Goal: Task Accomplishment & Management: Complete application form

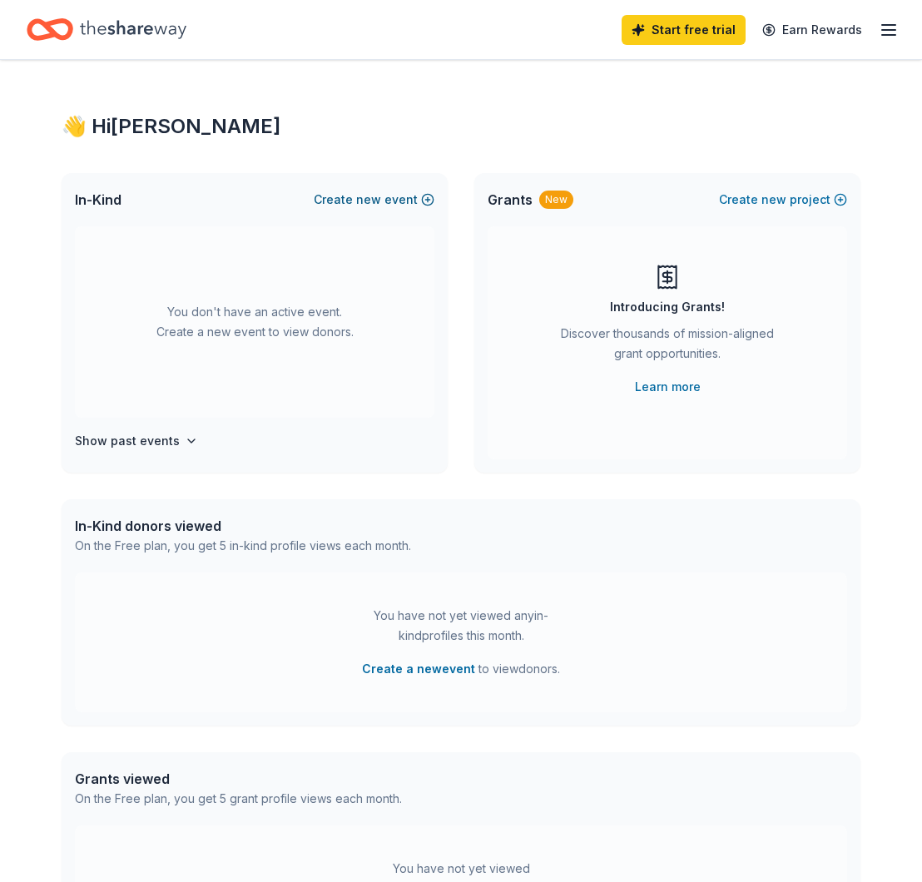
click at [374, 199] on span "new" at bounding box center [368, 200] width 25 height 20
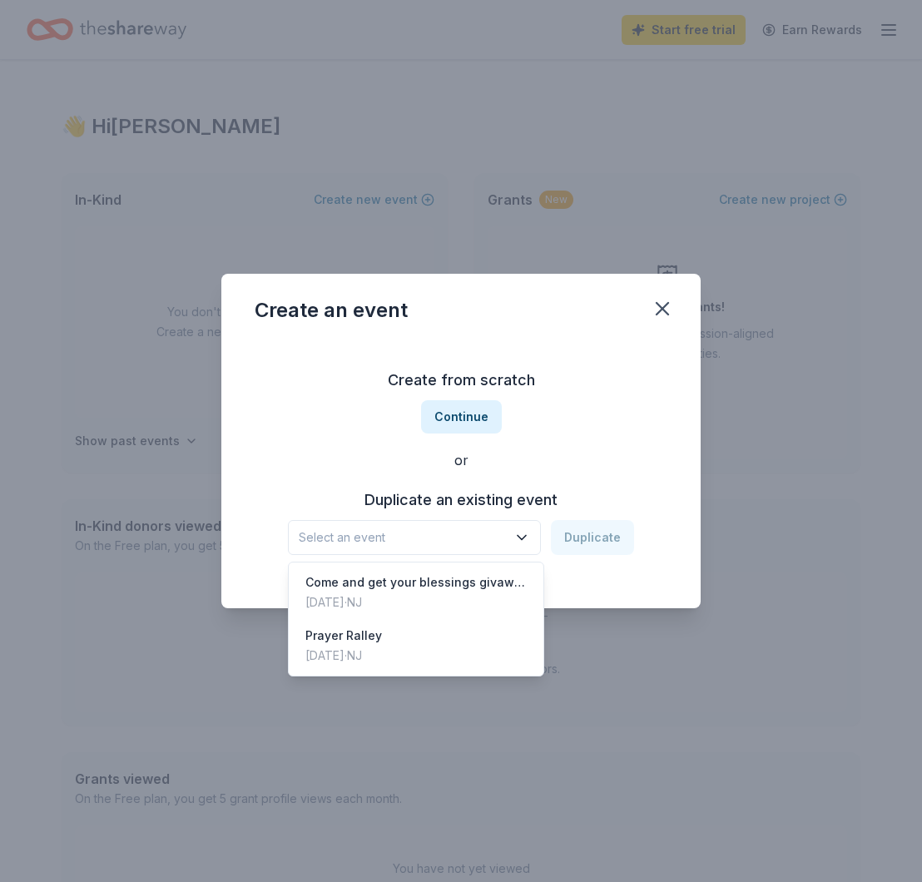
click at [518, 538] on icon "button" at bounding box center [521, 537] width 17 height 17
click at [464, 414] on div "Create from scratch Continue or Duplicate an existing event Select an event Dup…" at bounding box center [461, 460] width 413 height 241
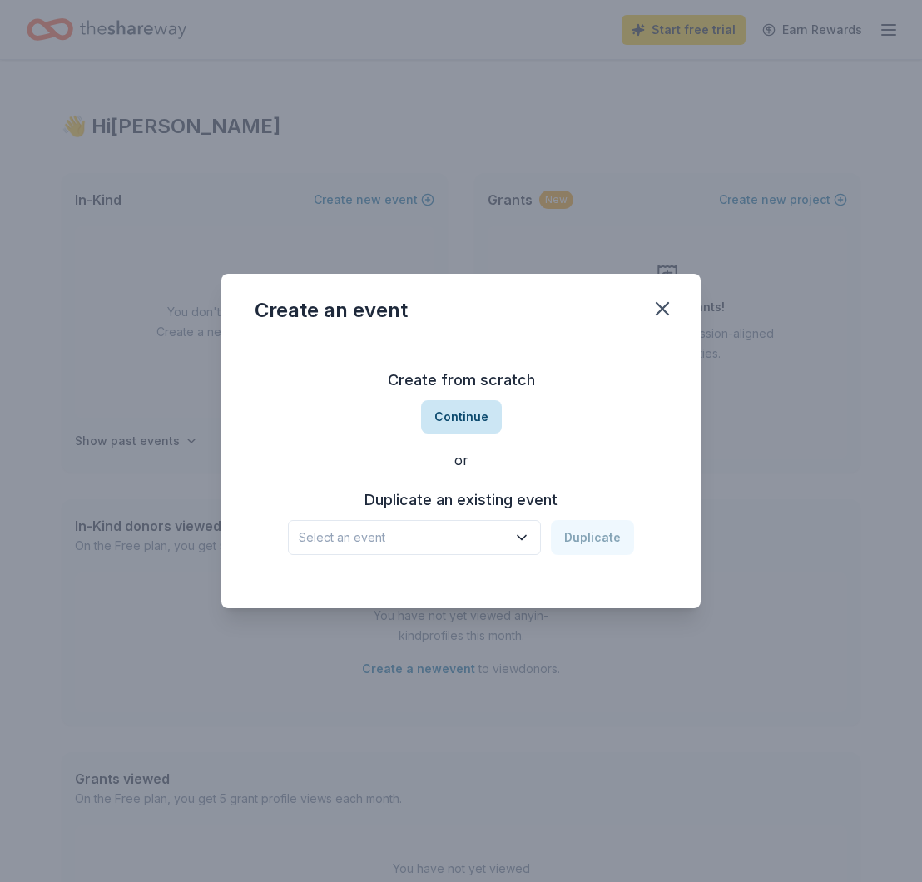
click at [466, 416] on button "Continue" at bounding box center [461, 416] width 81 height 33
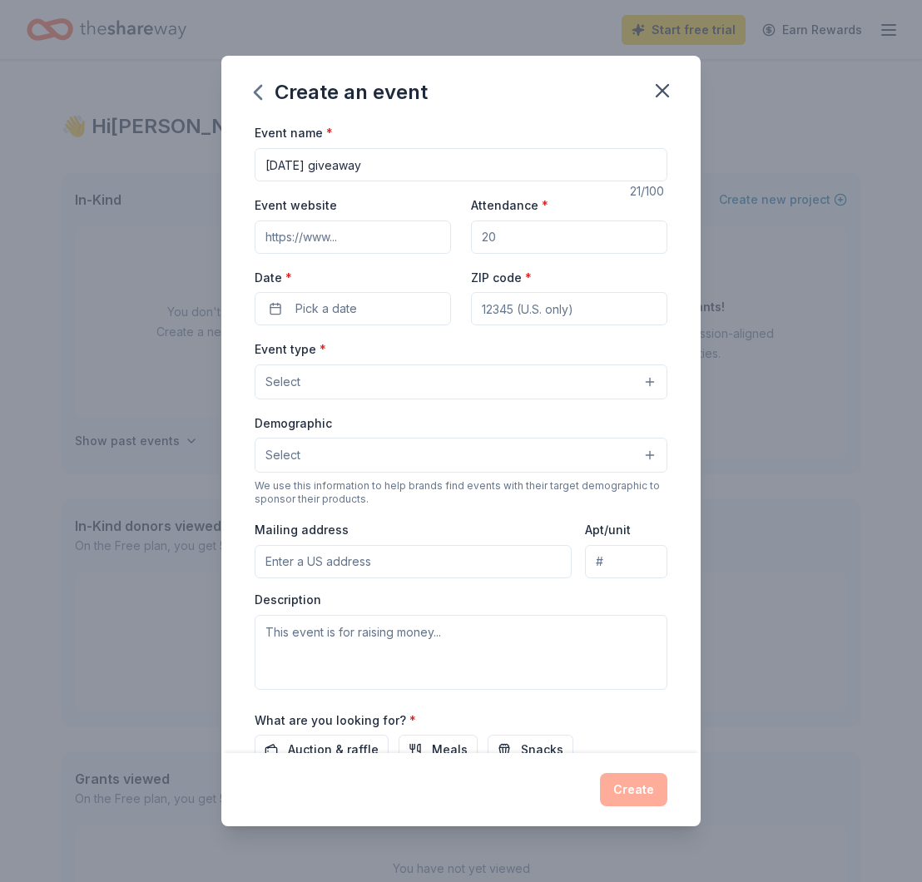
type input "[DATE] giveaway"
click at [371, 242] on input "Event website" at bounding box center [353, 237] width 196 height 33
click at [529, 242] on input "Attendance *" at bounding box center [569, 237] width 196 height 33
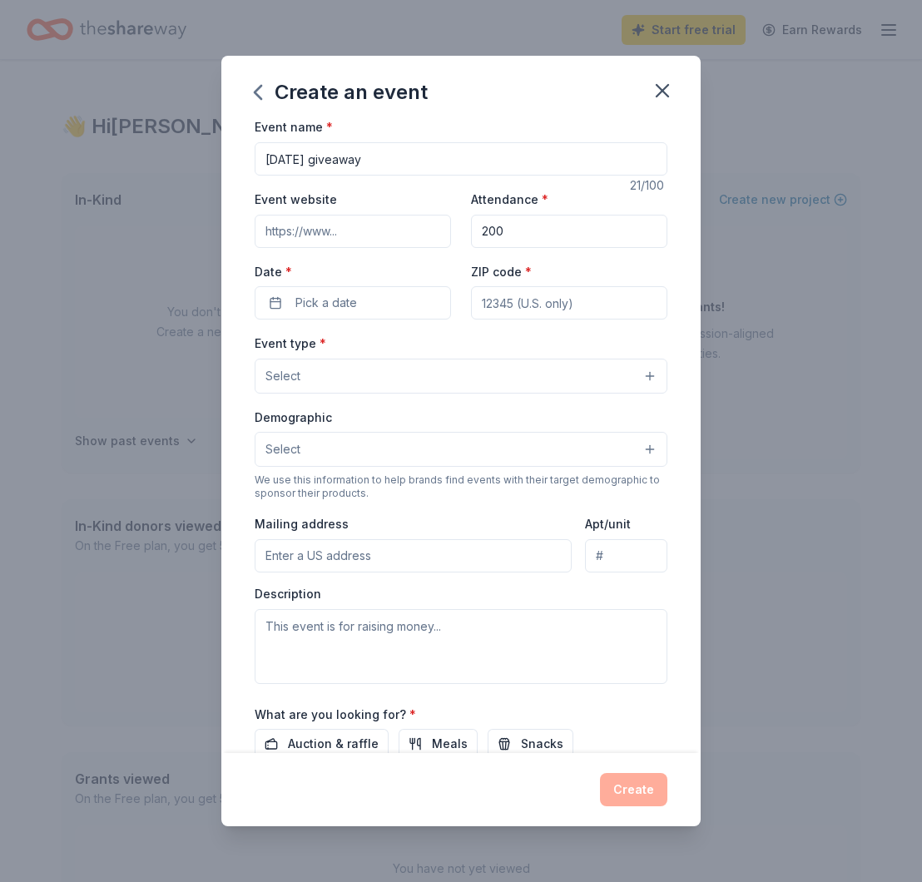
scroll to position [10, 0]
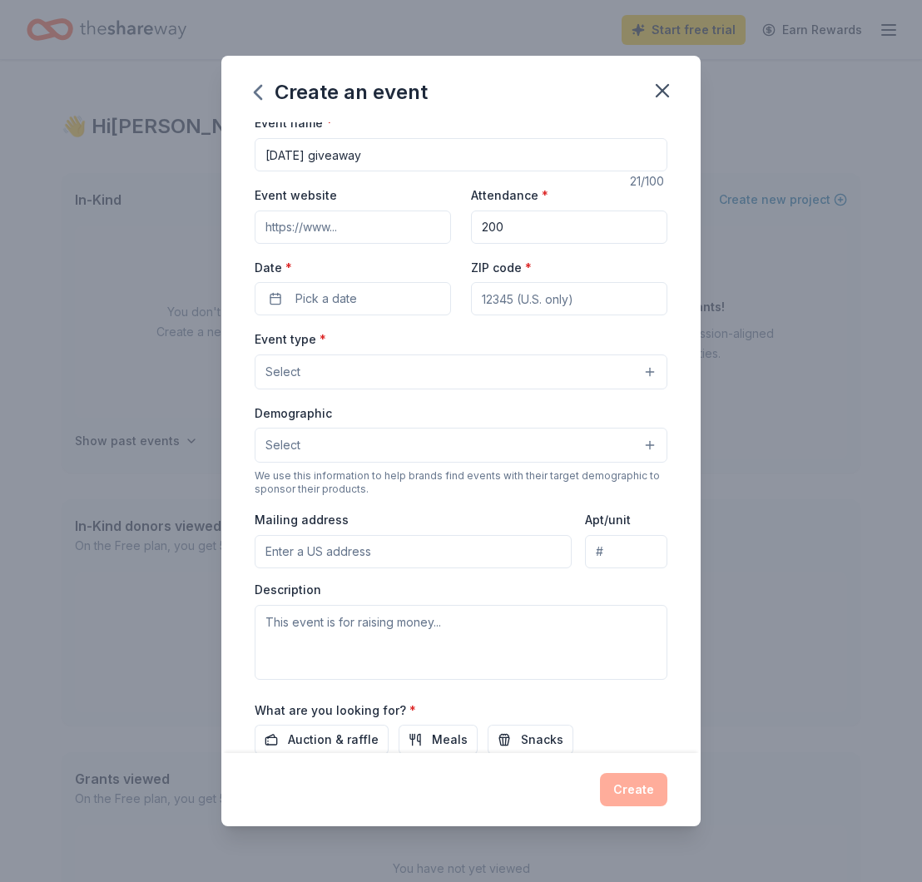
type input "200"
click at [325, 228] on input "Event website" at bounding box center [353, 227] width 196 height 33
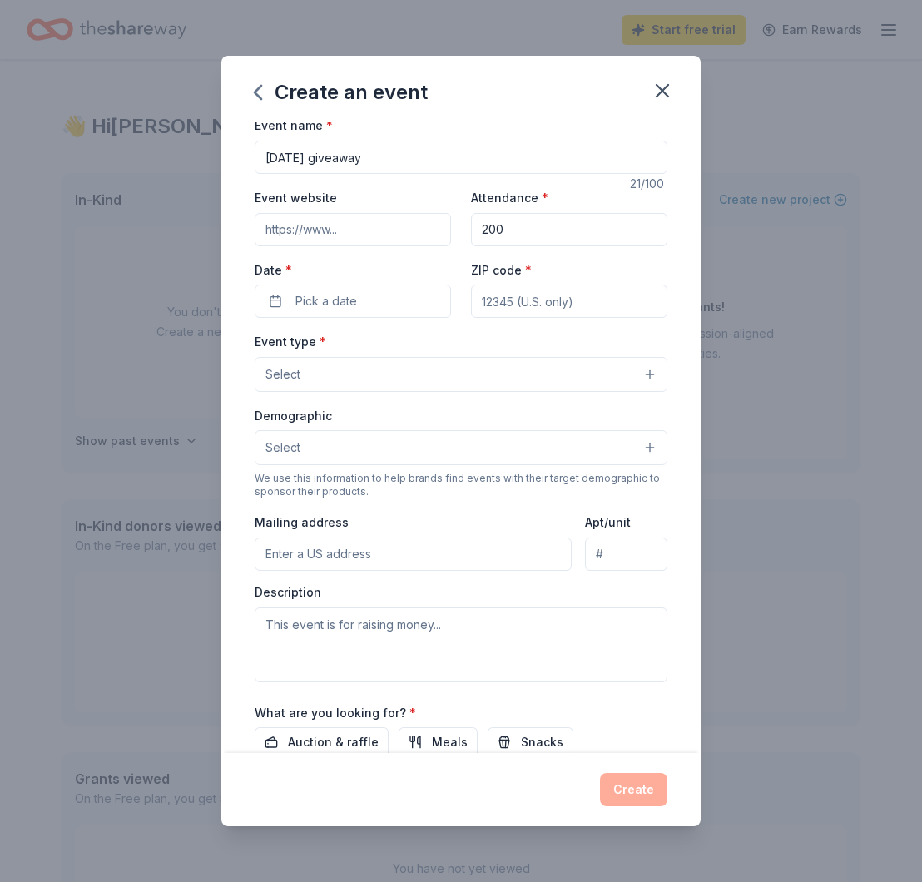
paste input "[URL][DOMAIN_NAME]"
type input "[URL][DOMAIN_NAME]"
click at [345, 294] on span "Pick a date" at bounding box center [326, 301] width 62 height 20
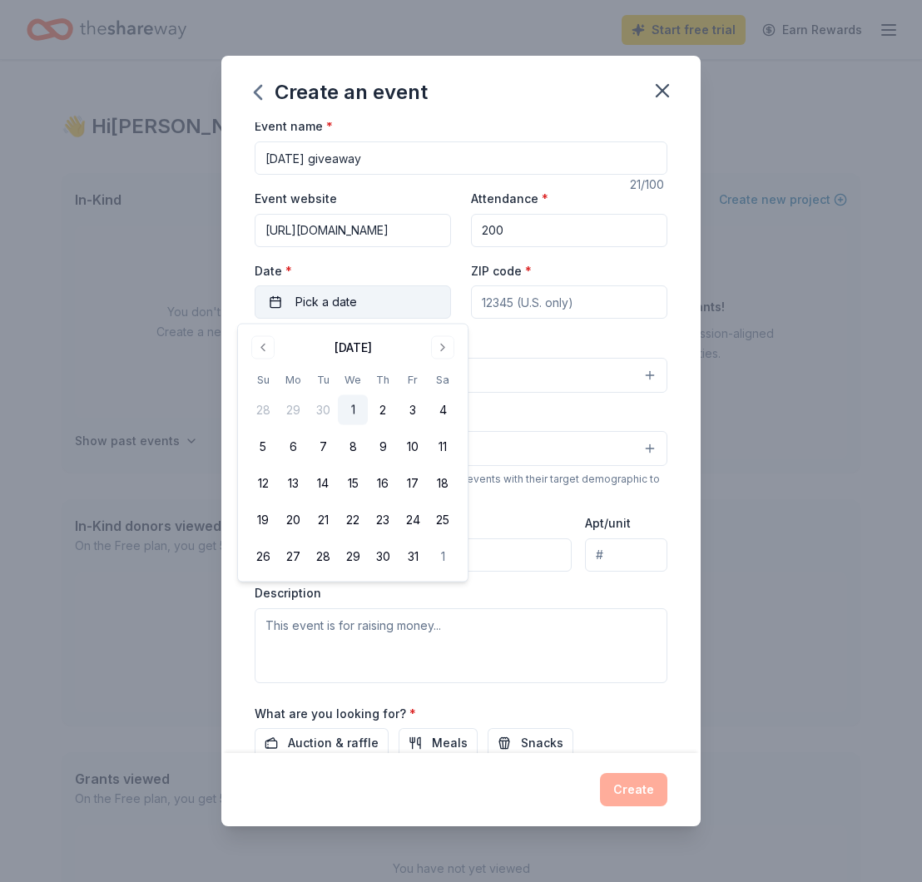
scroll to position [4, 0]
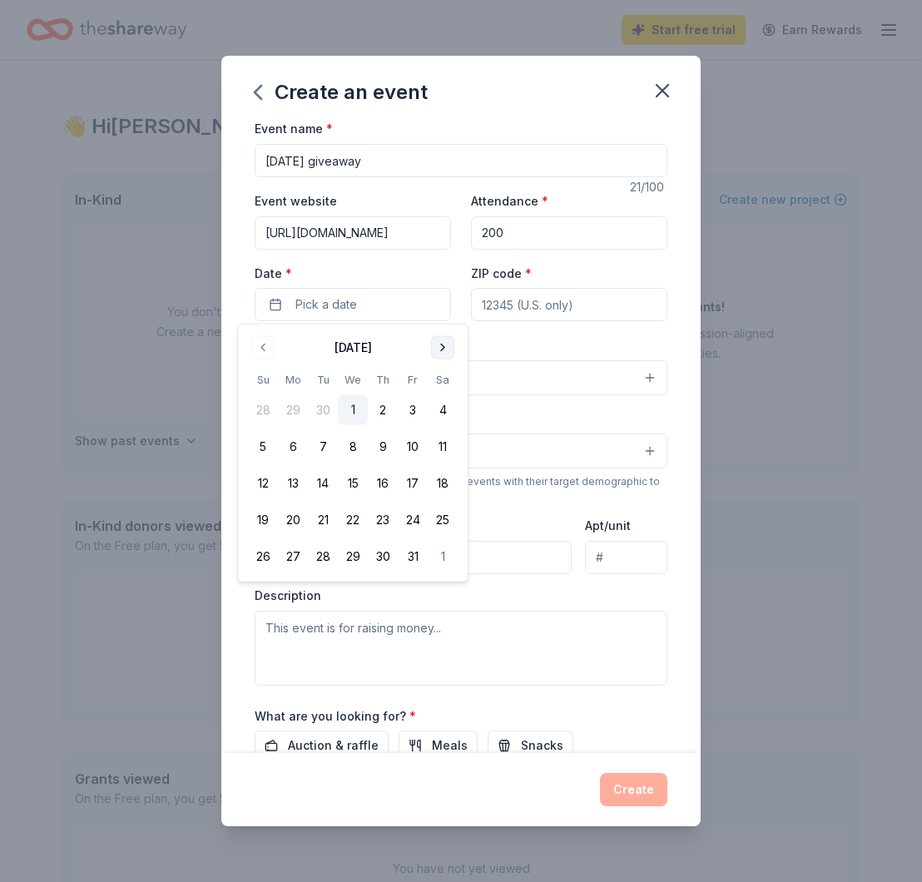
click at [448, 350] on button "Go to next month" at bounding box center [442, 347] width 23 height 23
click at [329, 559] on button "25" at bounding box center [323, 557] width 30 height 30
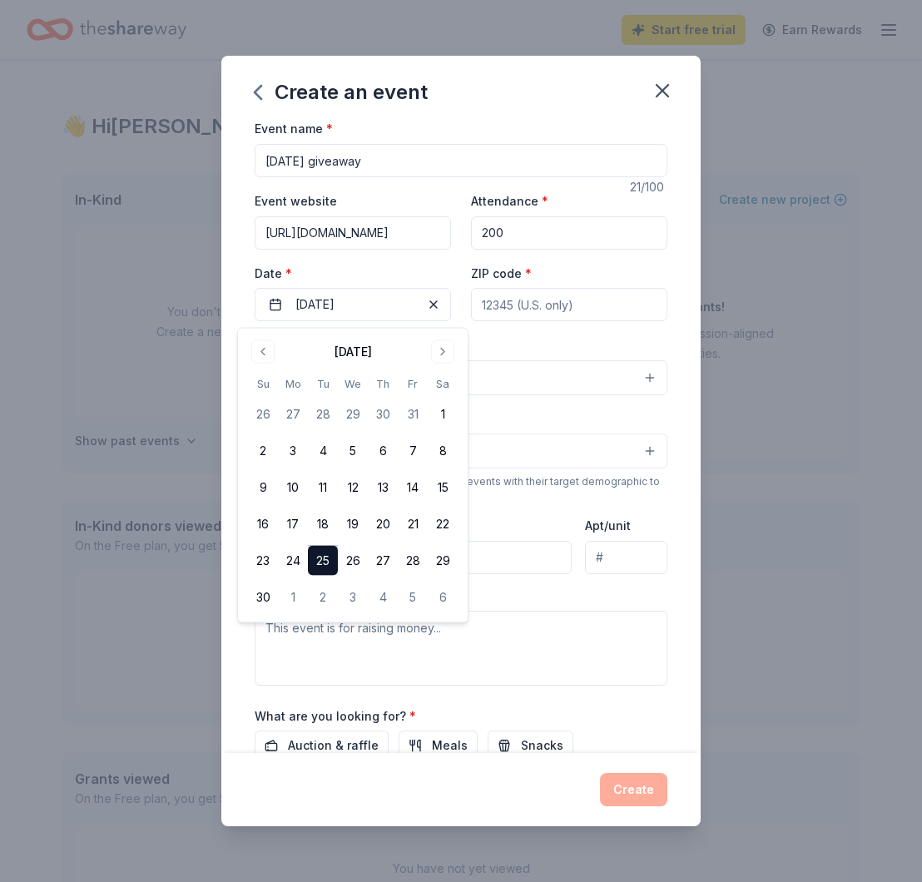
scroll to position [0, 0]
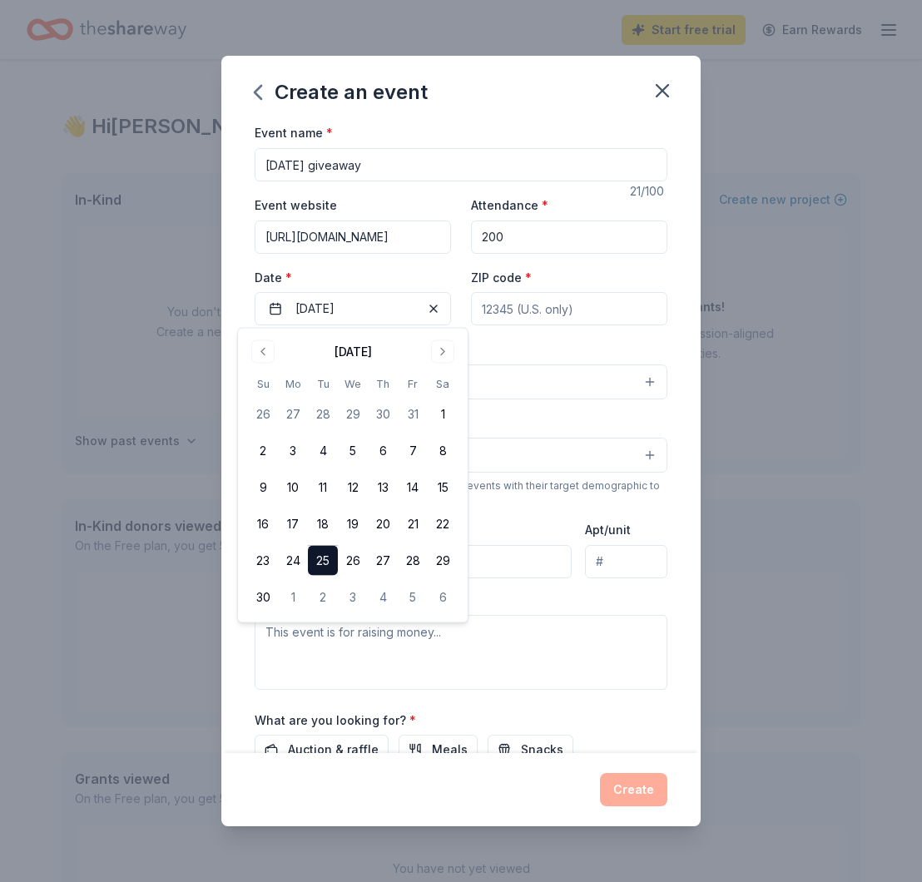
drag, startPoint x: 556, startPoint y: 305, endPoint x: 624, endPoint y: 316, distance: 69.1
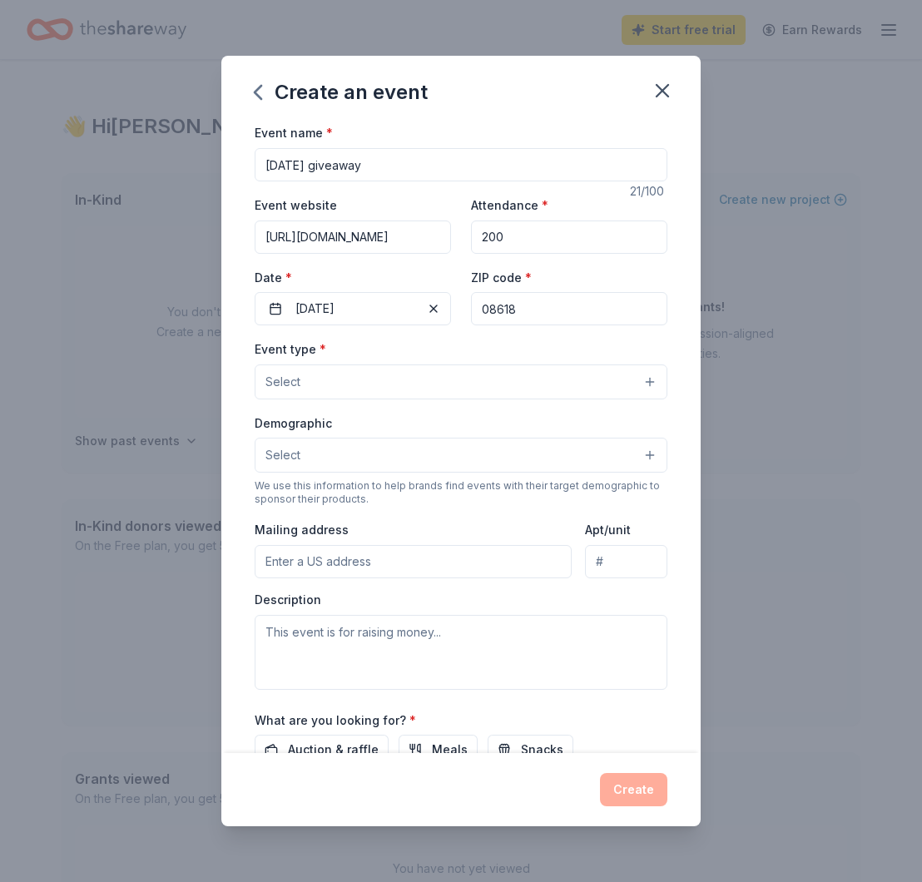
type input "08618"
click at [439, 386] on button "Select" at bounding box center [461, 381] width 413 height 35
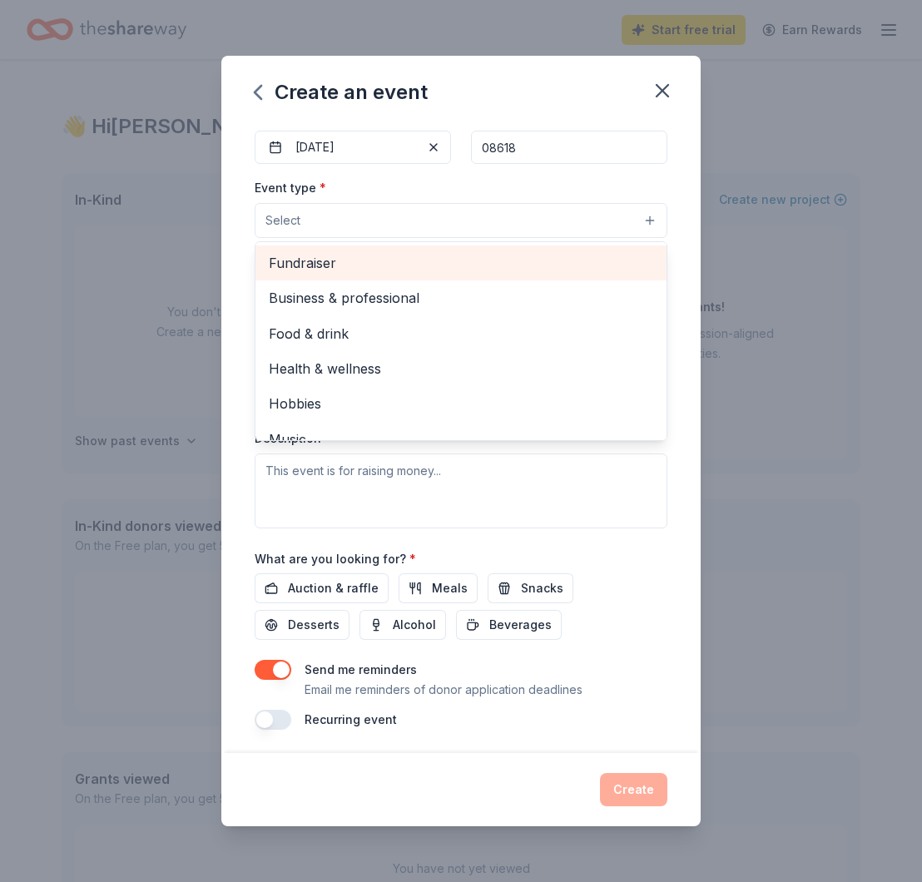
click at [323, 258] on span "Fundraiser" at bounding box center [461, 263] width 384 height 22
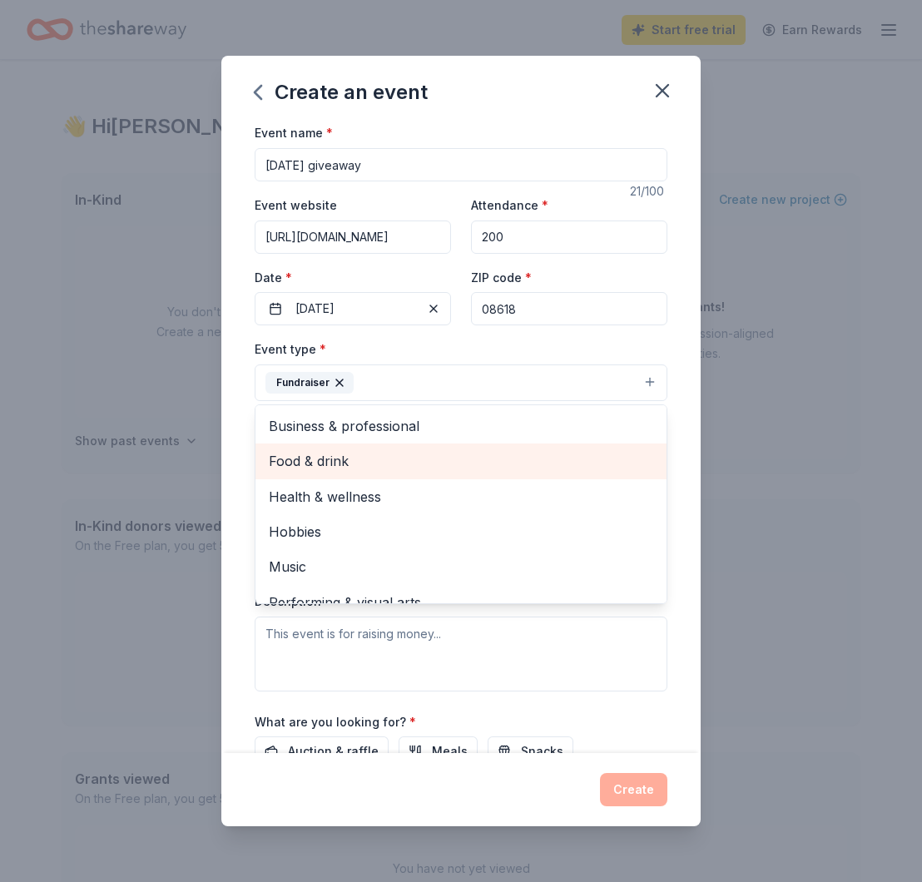
click at [364, 472] on div "Food & drink" at bounding box center [460, 461] width 411 height 35
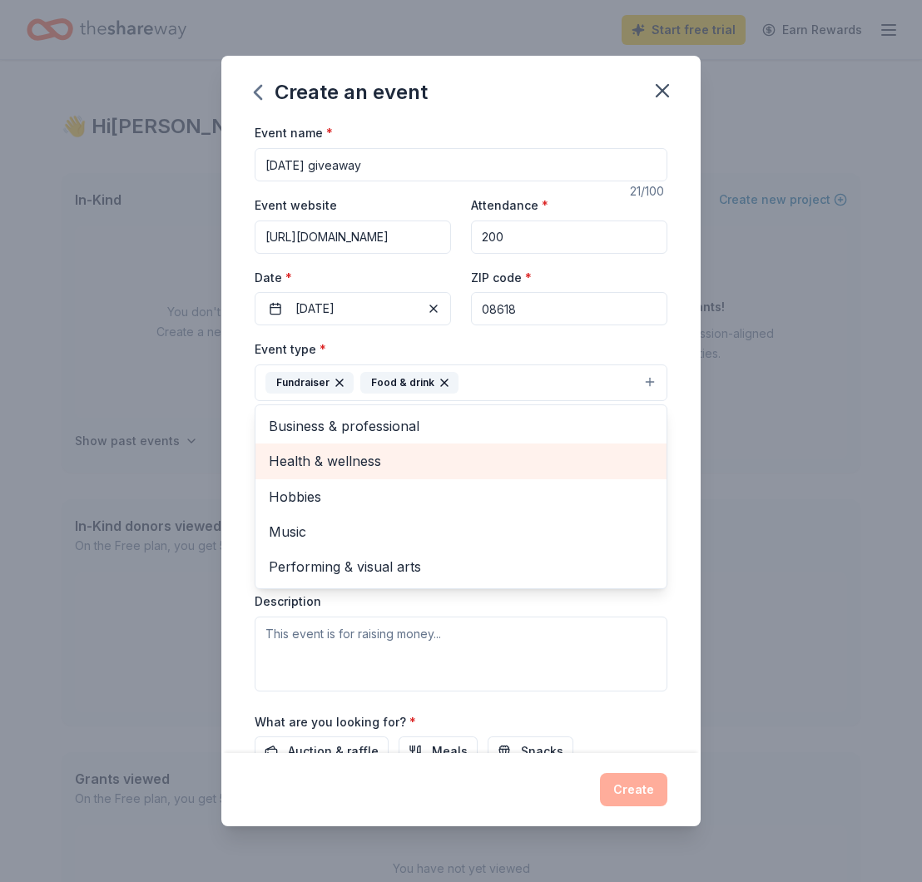
click at [364, 464] on span "Health & wellness" at bounding box center [461, 461] width 384 height 22
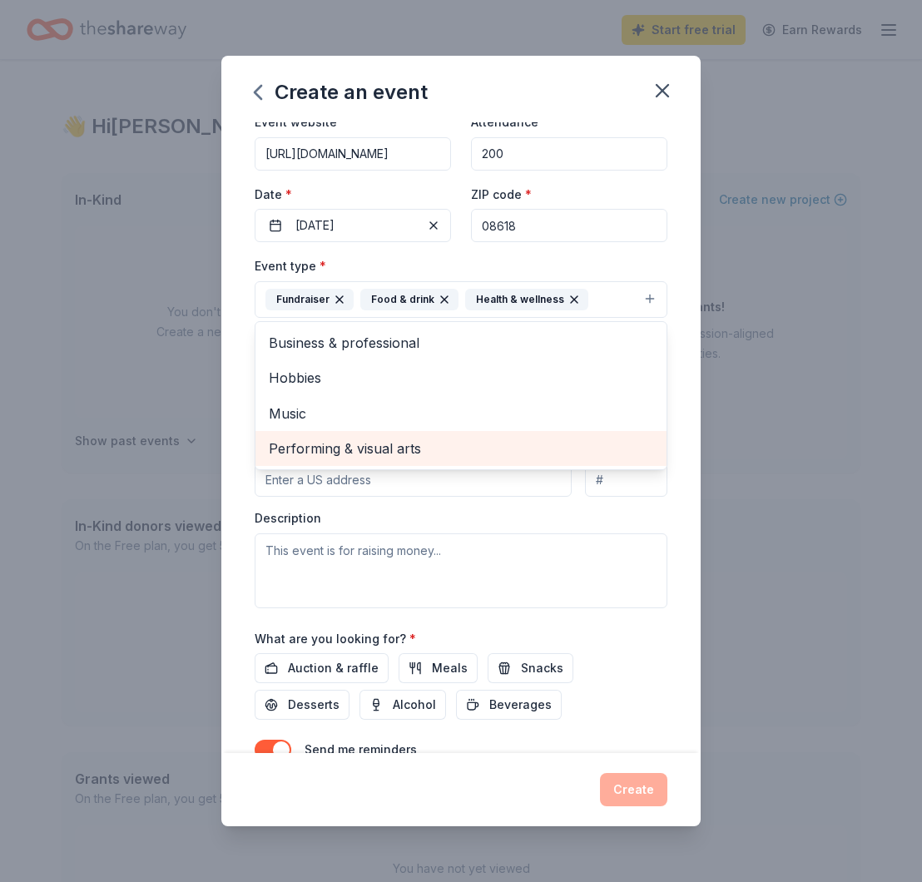
scroll to position [102, 0]
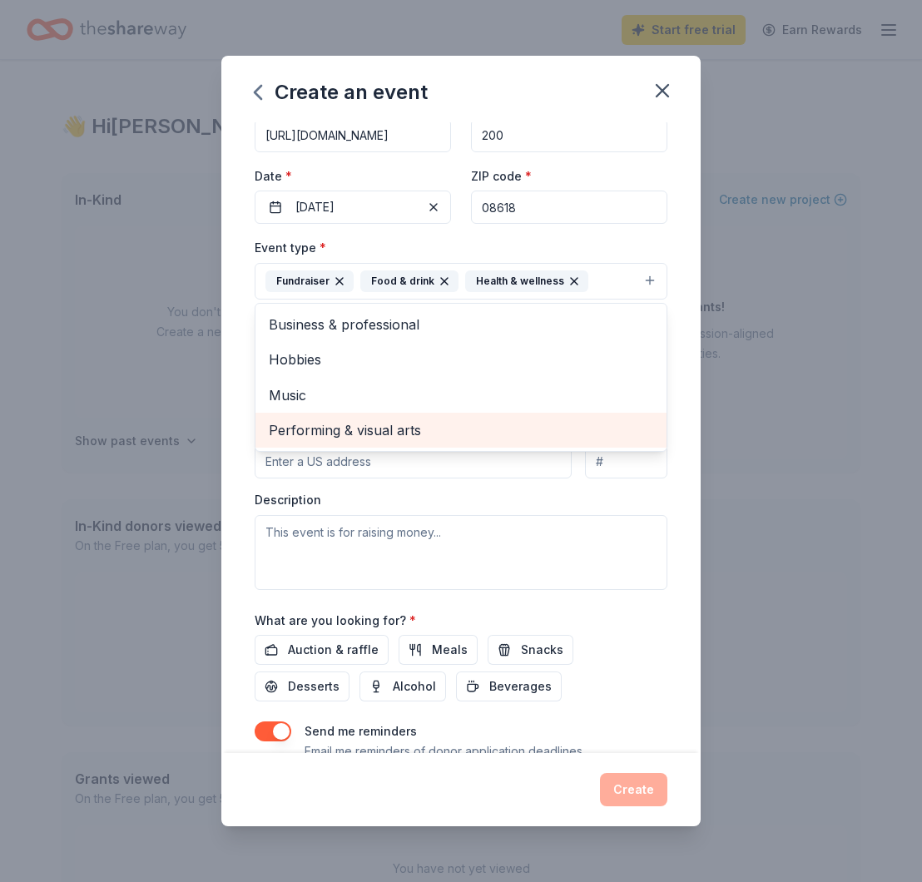
click at [440, 523] on div "Event type * Fundraiser Food & drink Health & wellness Business & professional …" at bounding box center [461, 413] width 413 height 352
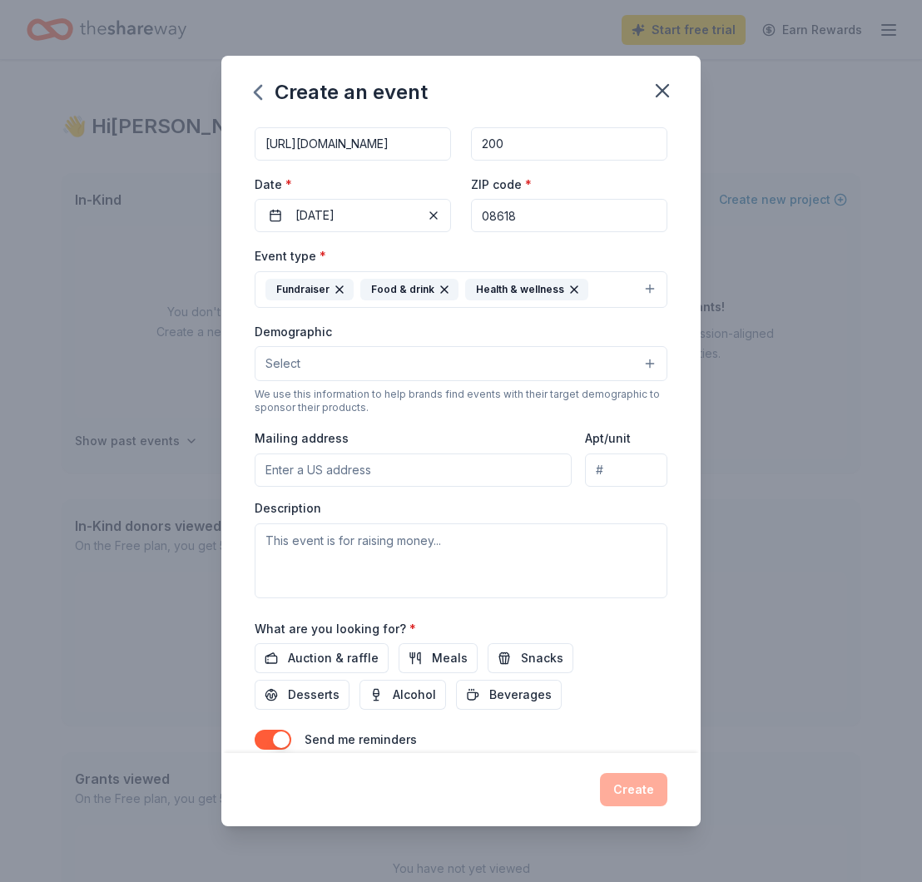
scroll to position [86, 0]
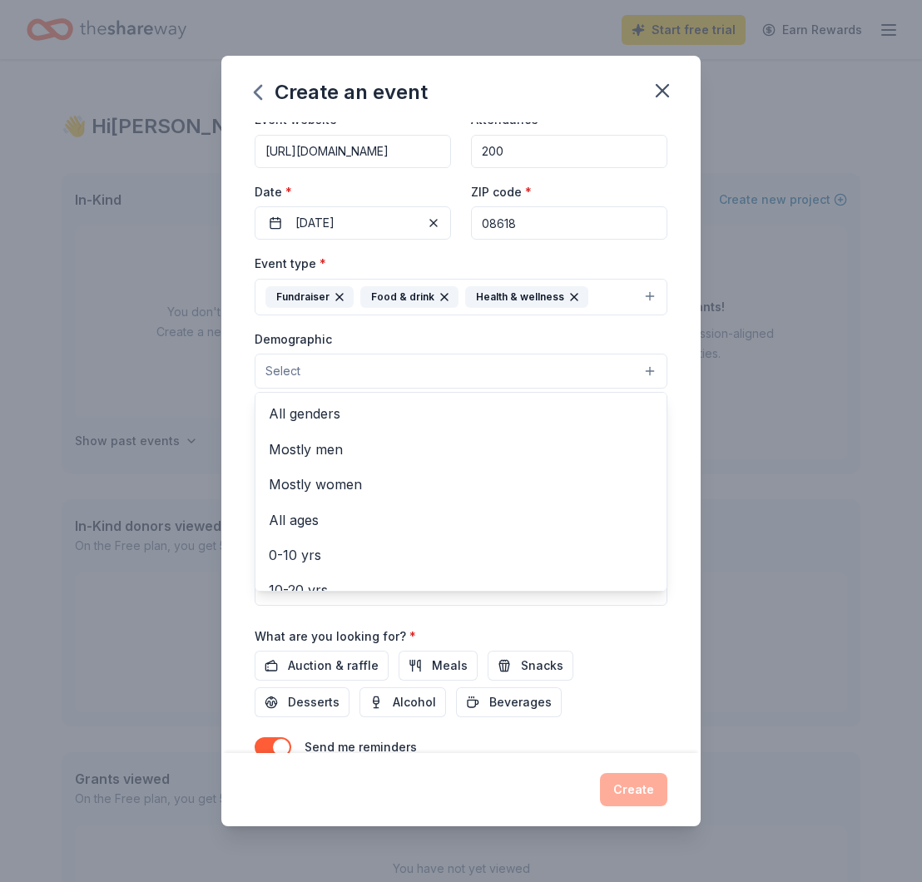
click at [418, 375] on button "Select" at bounding box center [461, 371] width 413 height 35
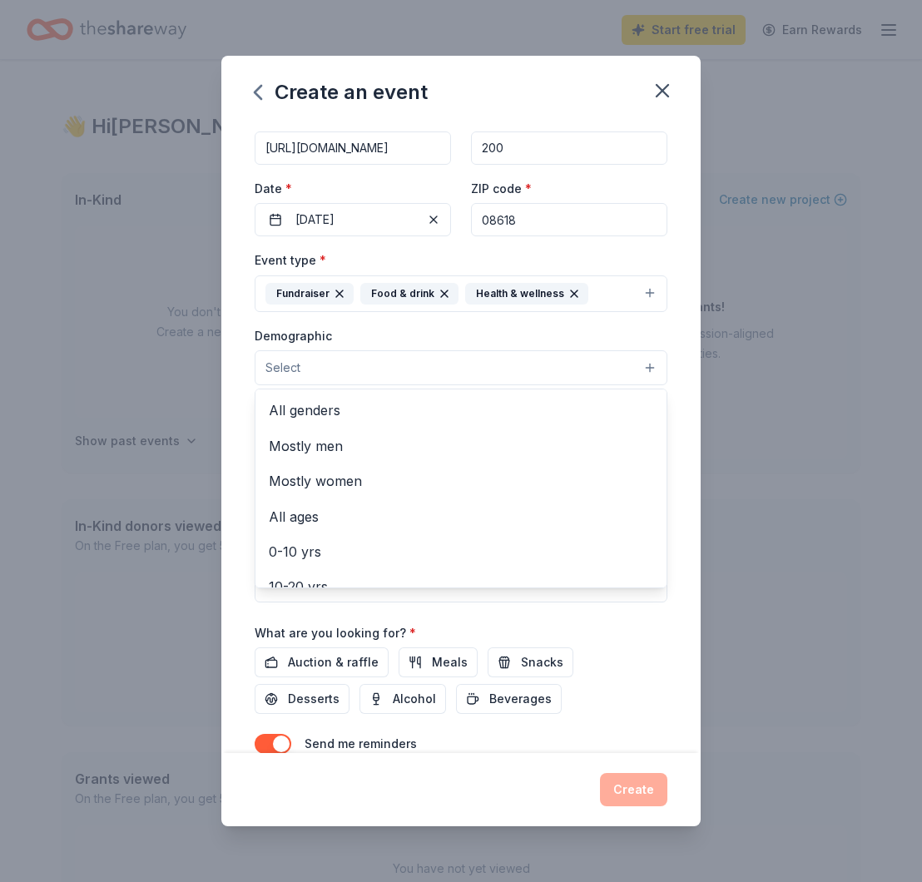
scroll to position [92, 0]
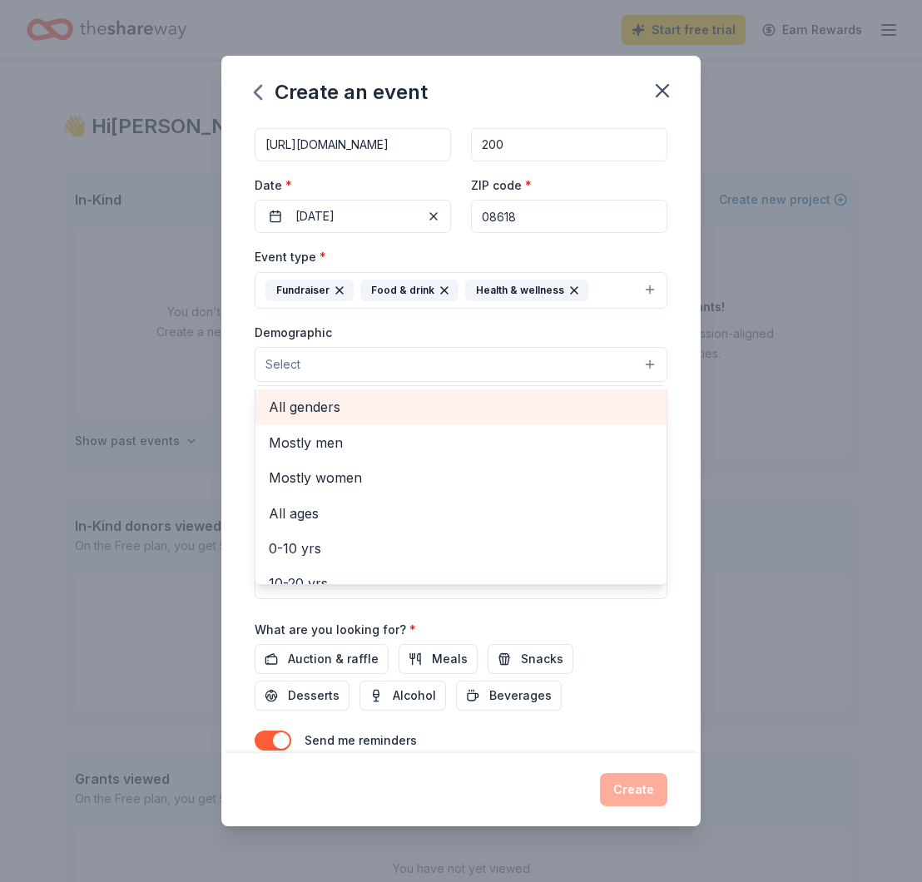
click at [340, 413] on span "All genders" at bounding box center [461, 407] width 384 height 22
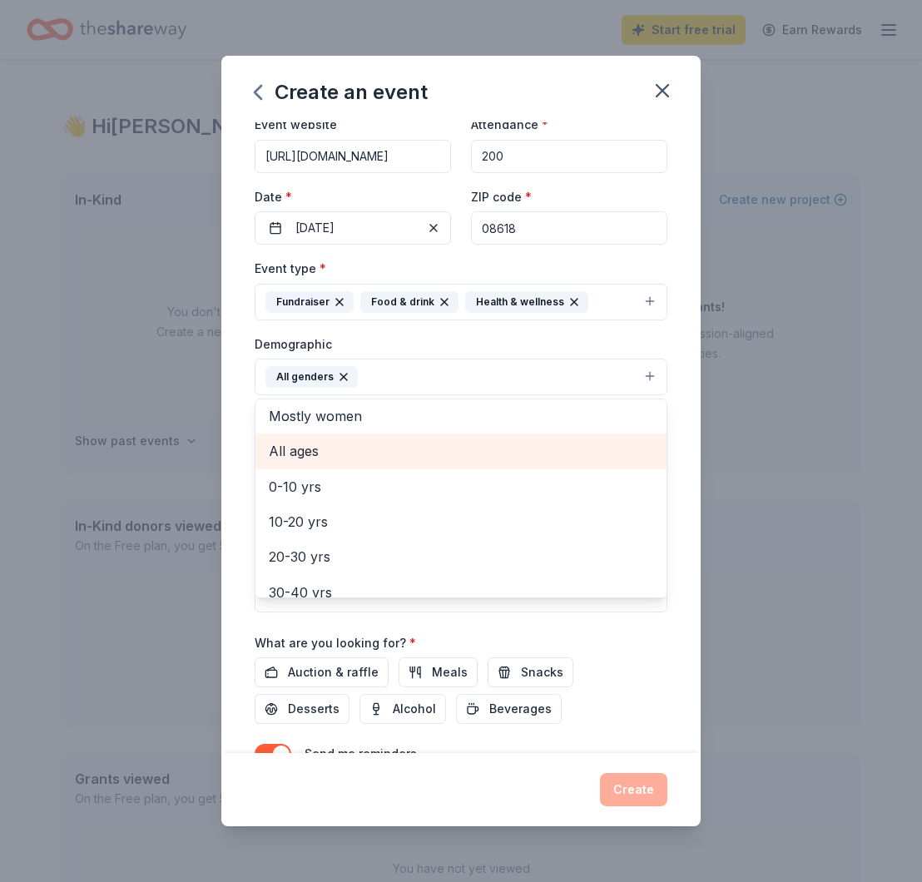
scroll to position [41, 0]
click at [394, 455] on span "All ages" at bounding box center [461, 450] width 384 height 22
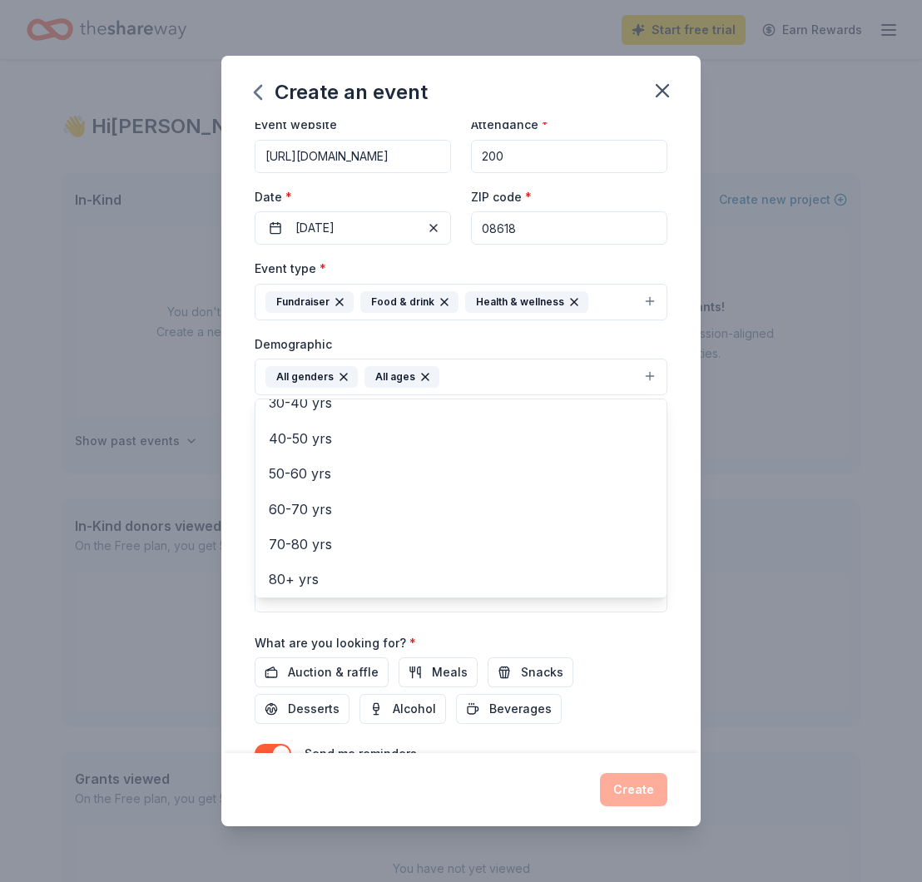
scroll to position [193, 0]
click at [573, 641] on div "Event name * [DATE] giveaway 21 /100 Event website [URL][DOMAIN_NAME] Attendanc…" at bounding box center [461, 428] width 413 height 772
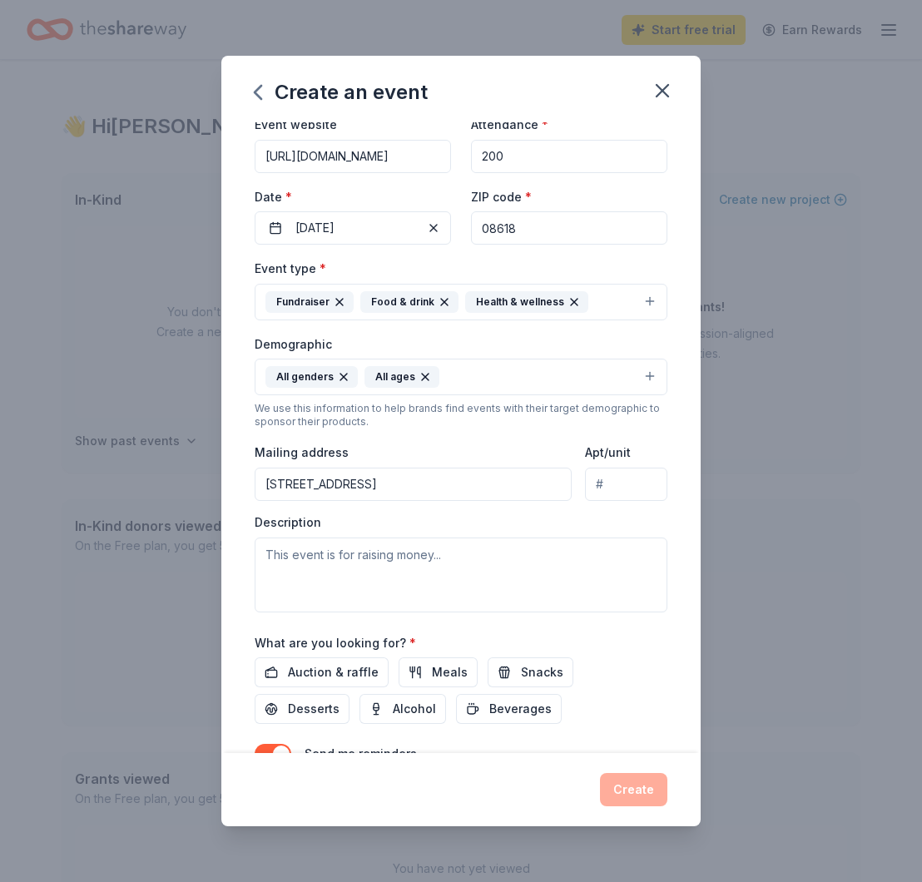
type input "[STREET_ADDRESS]"
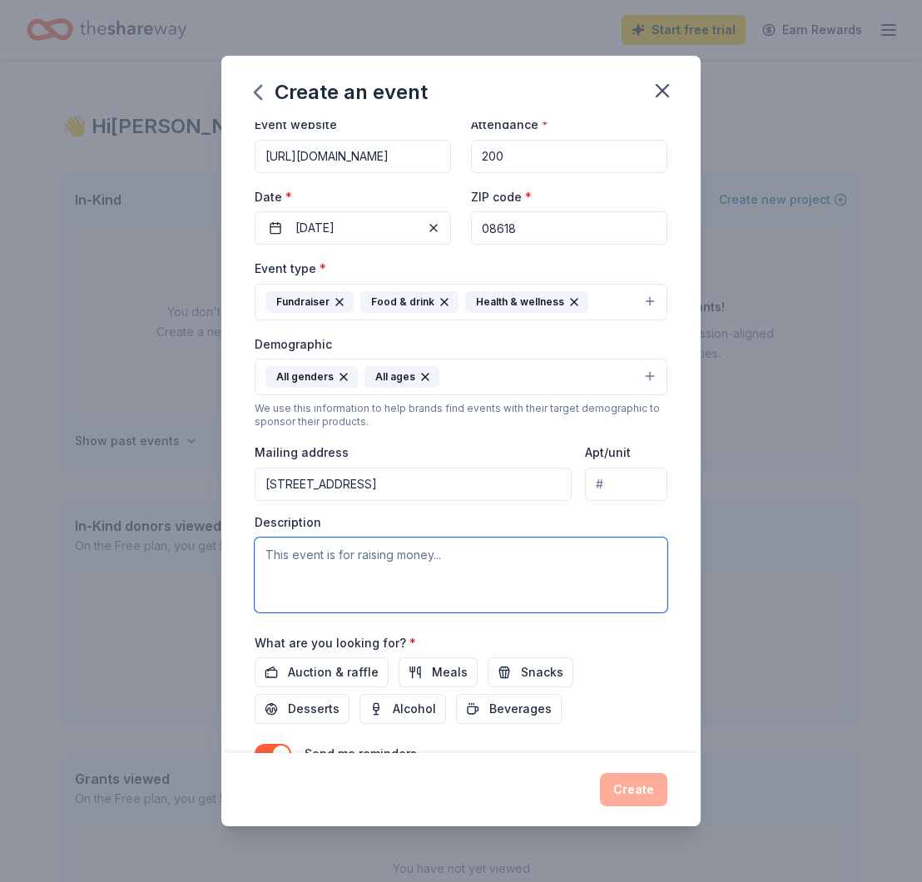
click at [444, 570] on textarea at bounding box center [461, 575] width 413 height 75
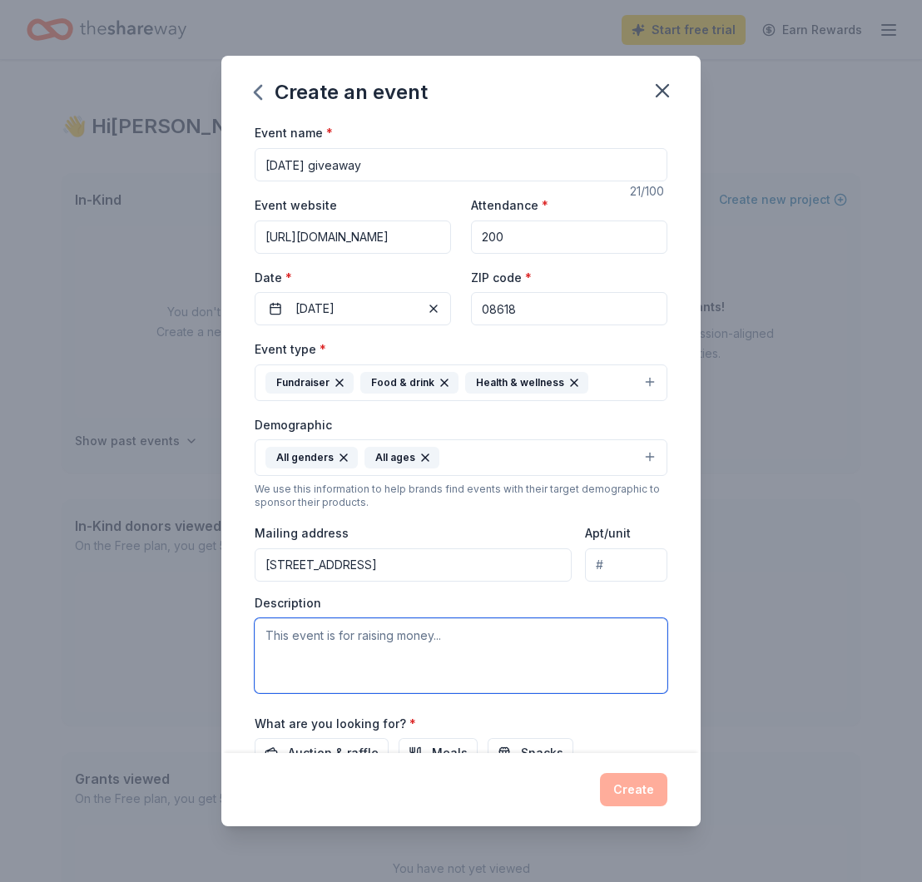
scroll to position [0, 0]
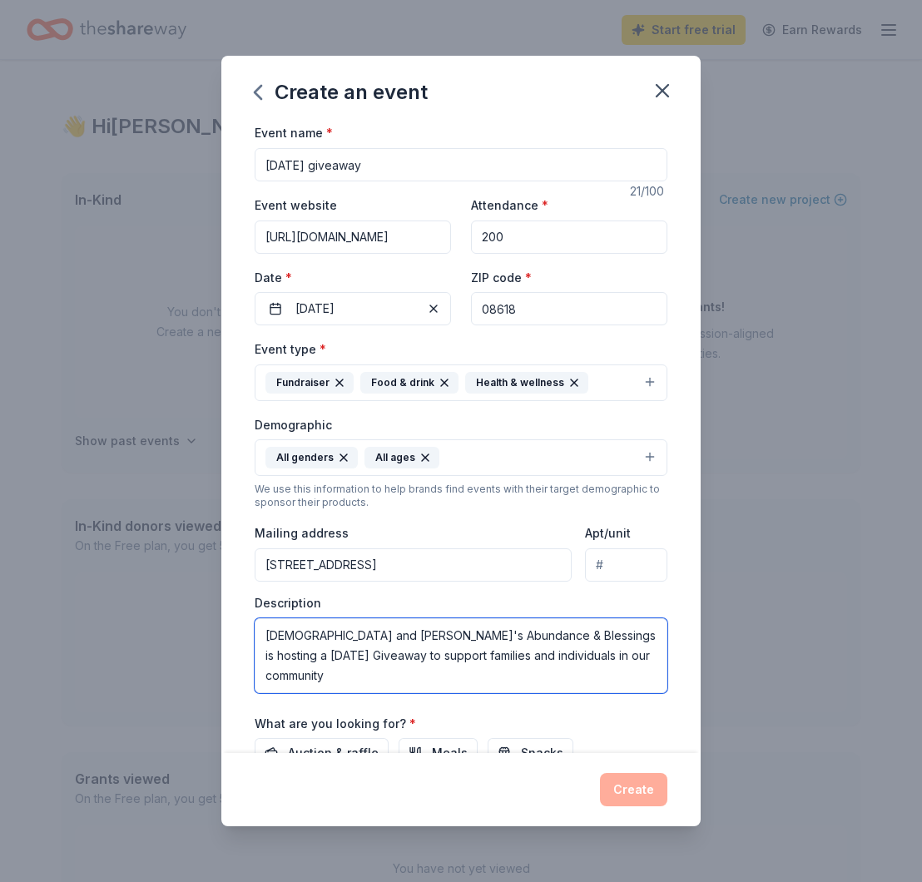
type textarea "[DEMOGRAPHIC_DATA] and [PERSON_NAME]'s Abundance & Blessings is hosting a [DATE…"
click at [646, 781] on div "Create" at bounding box center [461, 789] width 413 height 33
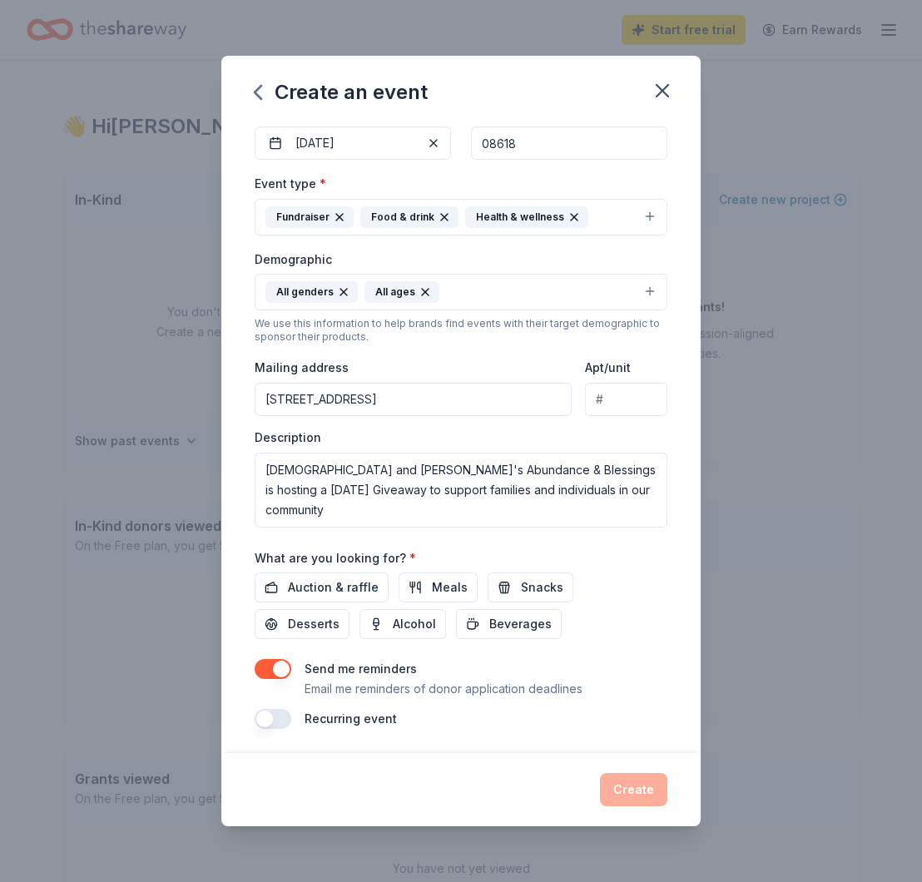
scroll to position [165, 0]
drag, startPoint x: 441, startPoint y: 592, endPoint x: 465, endPoint y: 598, distance: 24.8
click at [441, 592] on span "Meals" at bounding box center [450, 588] width 36 height 20
click at [523, 587] on span "Snacks" at bounding box center [542, 588] width 42 height 20
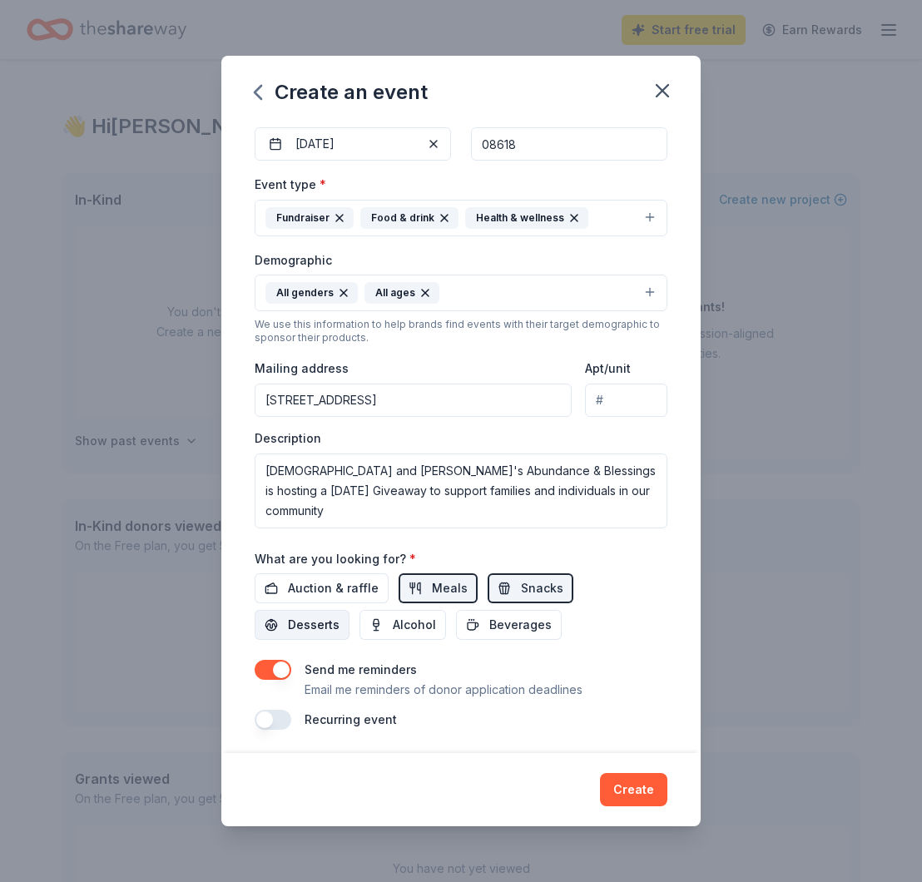
click at [340, 615] on span "Desserts" at bounding box center [314, 625] width 52 height 20
click at [489, 629] on span "Beverages" at bounding box center [520, 625] width 62 height 20
click at [644, 788] on button "Create" at bounding box center [633, 789] width 67 height 33
